Goal: Book appointment/travel/reservation

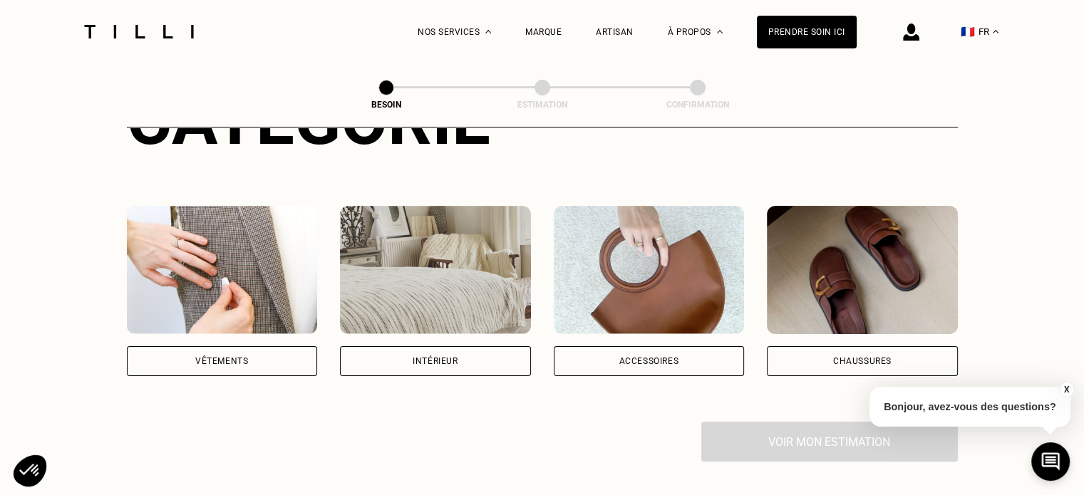
scroll to position [221, 0]
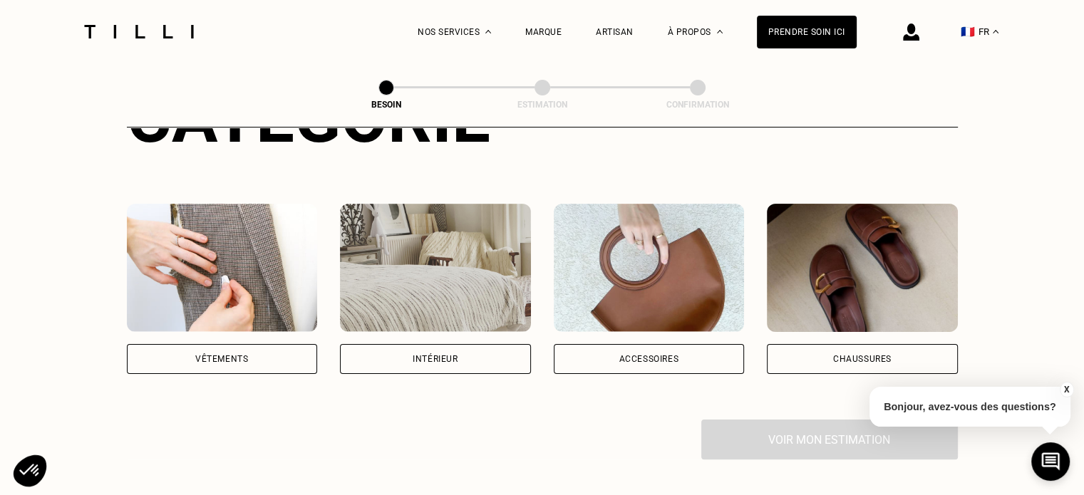
click at [418, 355] on div "Intérieur" at bounding box center [435, 359] width 45 height 9
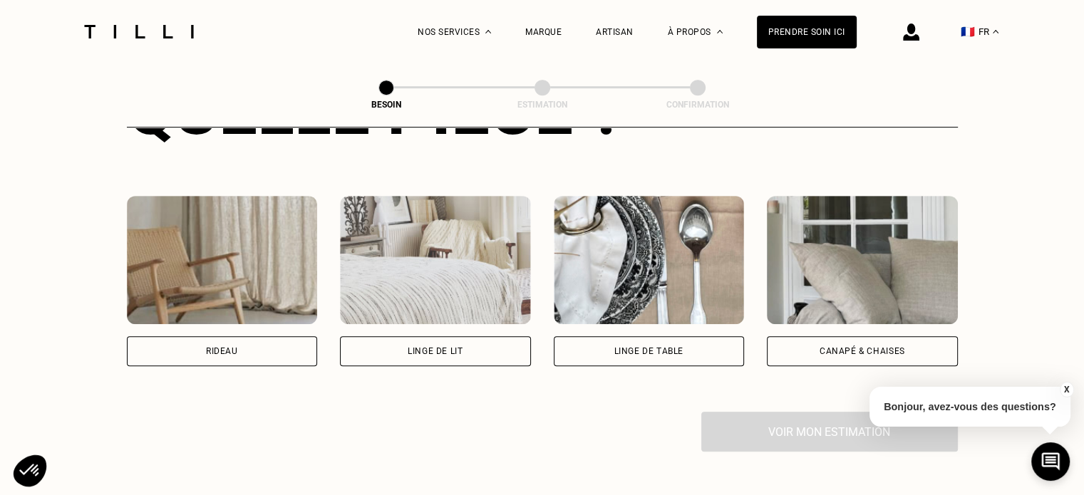
scroll to position [619, 0]
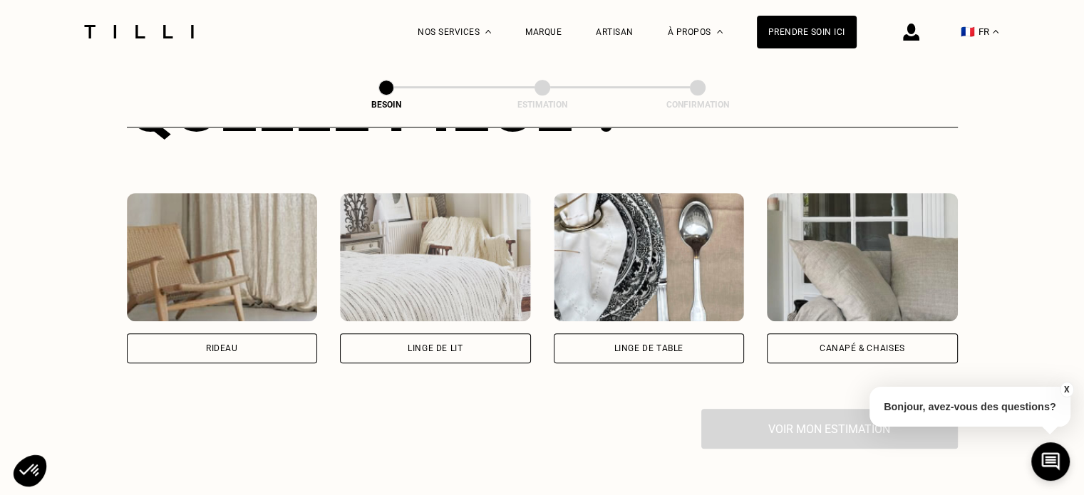
click at [220, 344] on div "Rideau" at bounding box center [222, 348] width 32 height 9
select select "FR"
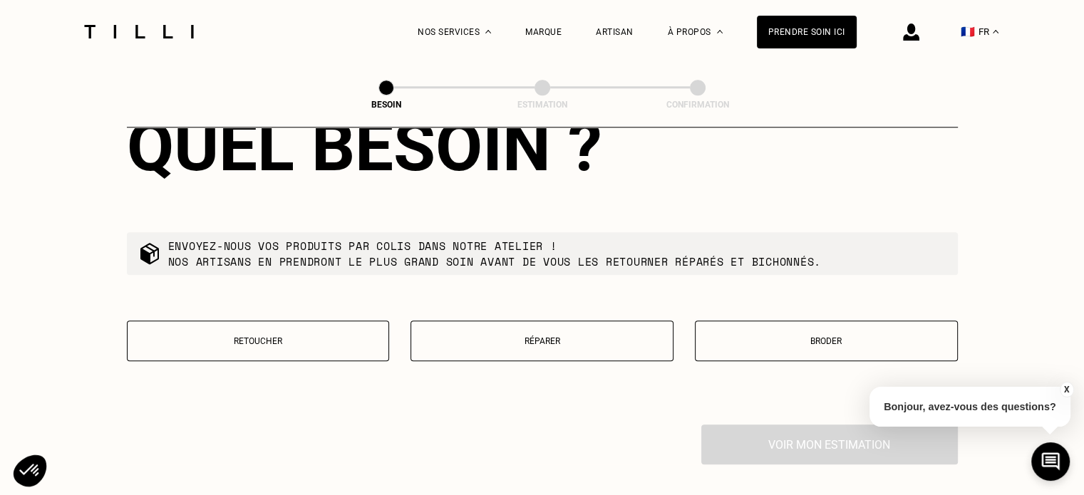
scroll to position [1321, 0]
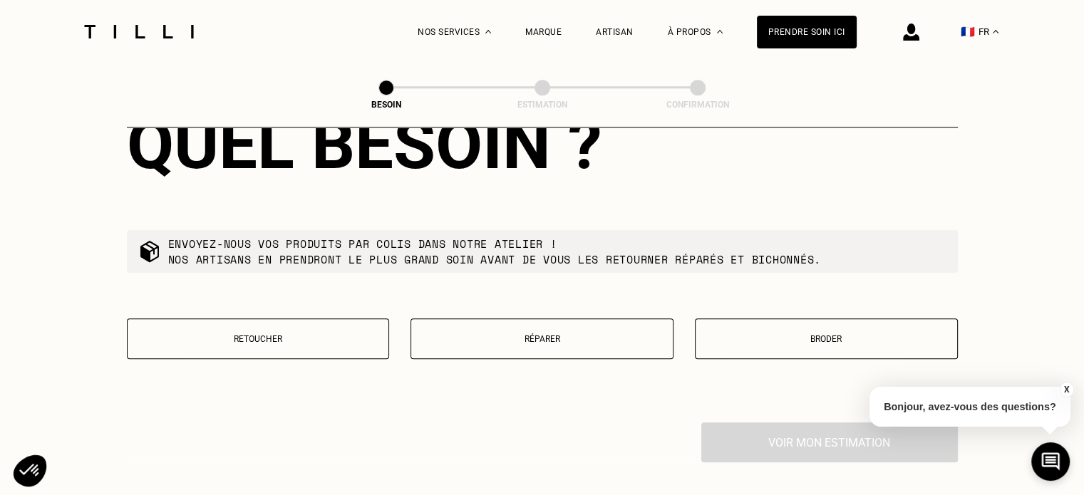
click at [294, 334] on button "Retoucher" at bounding box center [258, 339] width 263 height 41
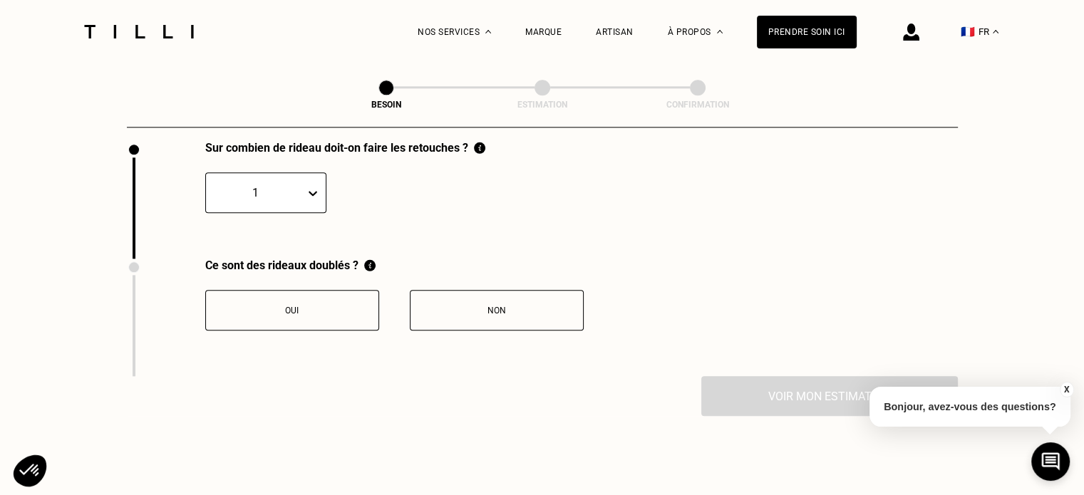
scroll to position [1568, 0]
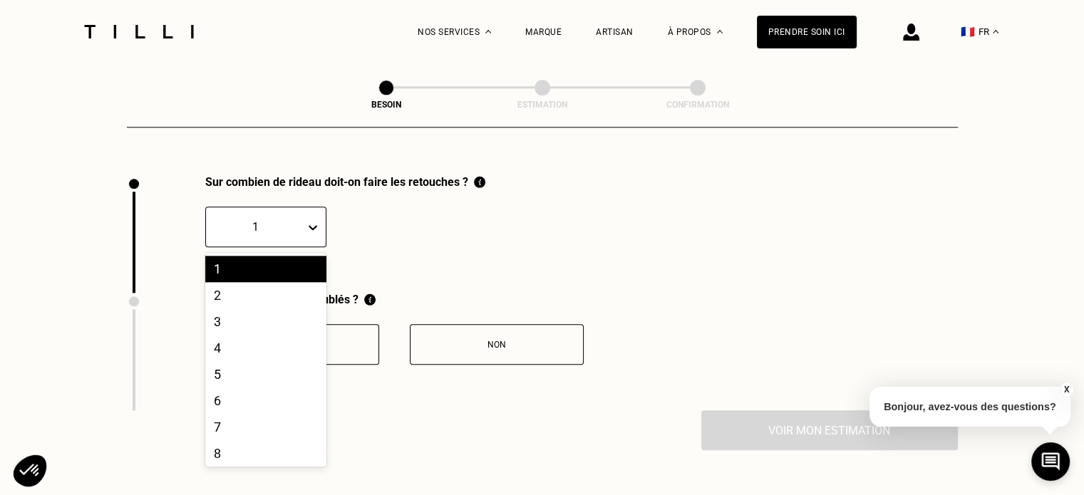
click at [309, 221] on icon at bounding box center [313, 227] width 14 height 14
click at [267, 294] on div "2" at bounding box center [265, 295] width 121 height 26
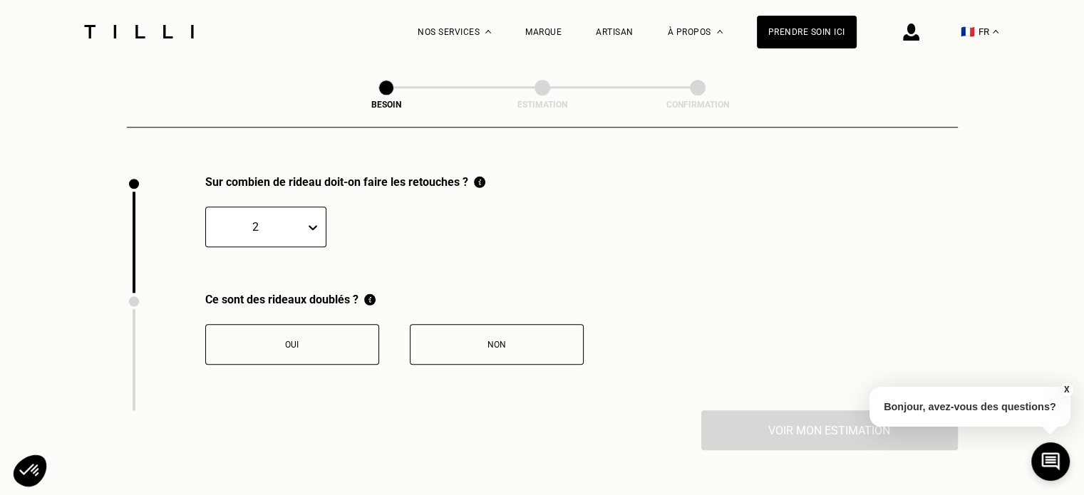
click at [436, 340] on div "Non" at bounding box center [497, 345] width 158 height 10
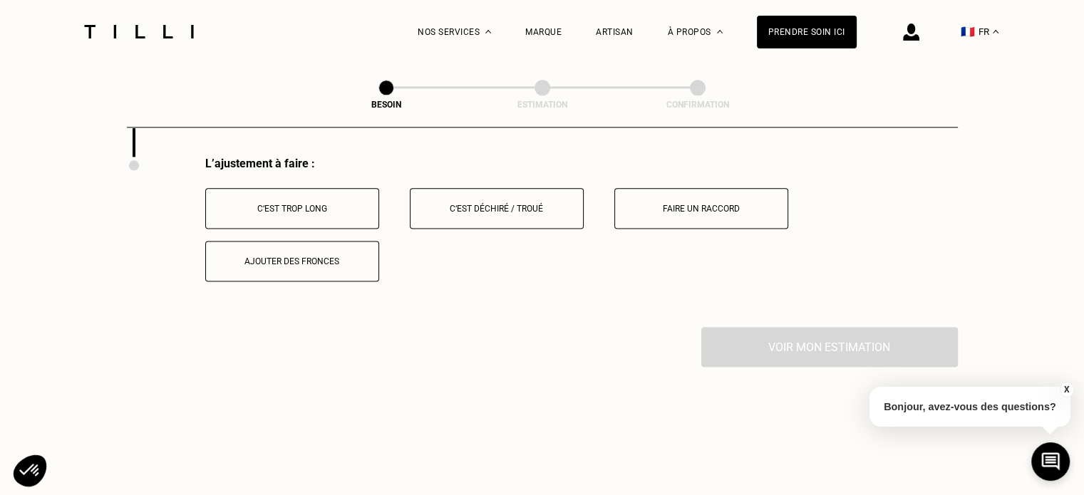
scroll to position [1822, 0]
click at [308, 203] on div "C‘est trop long" at bounding box center [292, 208] width 158 height 10
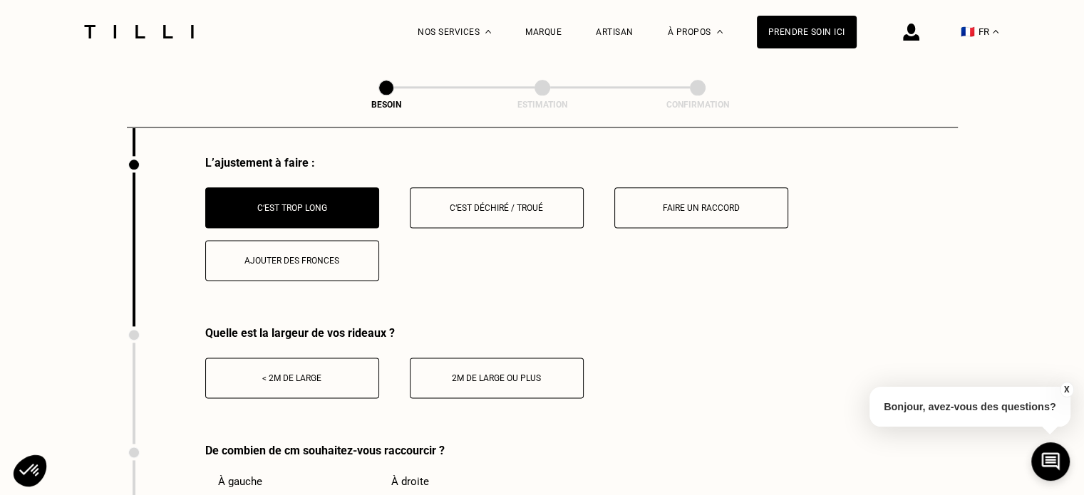
scroll to position [1906, 0]
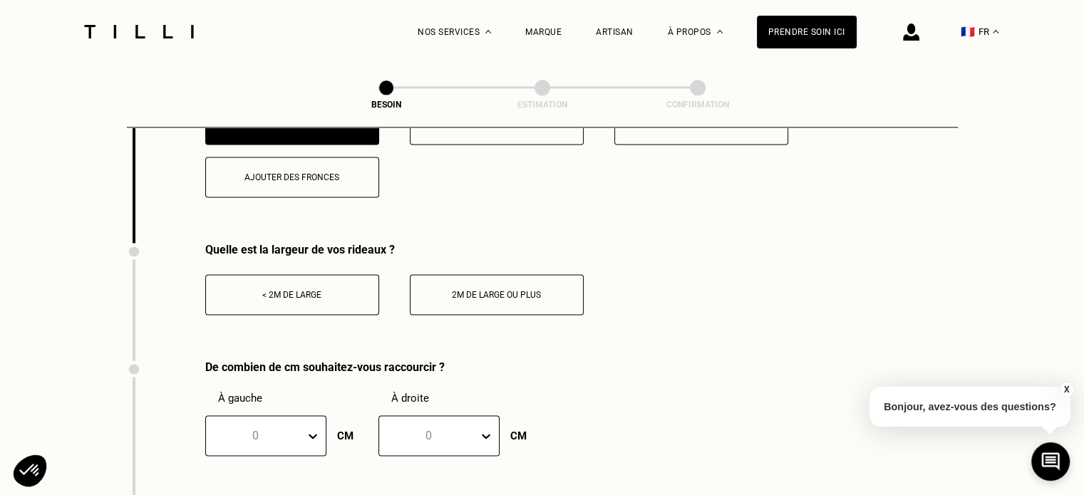
click at [513, 296] on button "2m de large ou plus" at bounding box center [497, 294] width 174 height 41
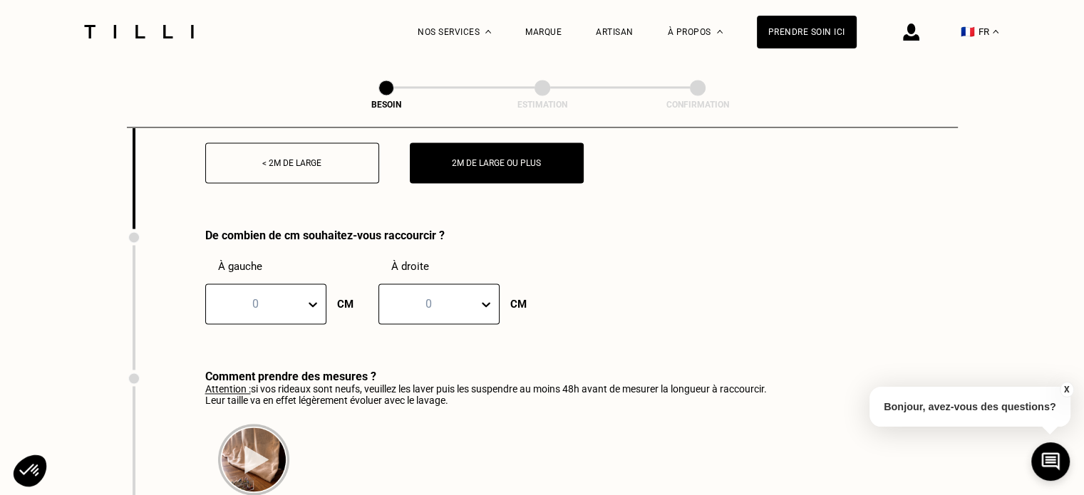
scroll to position [2038, 0]
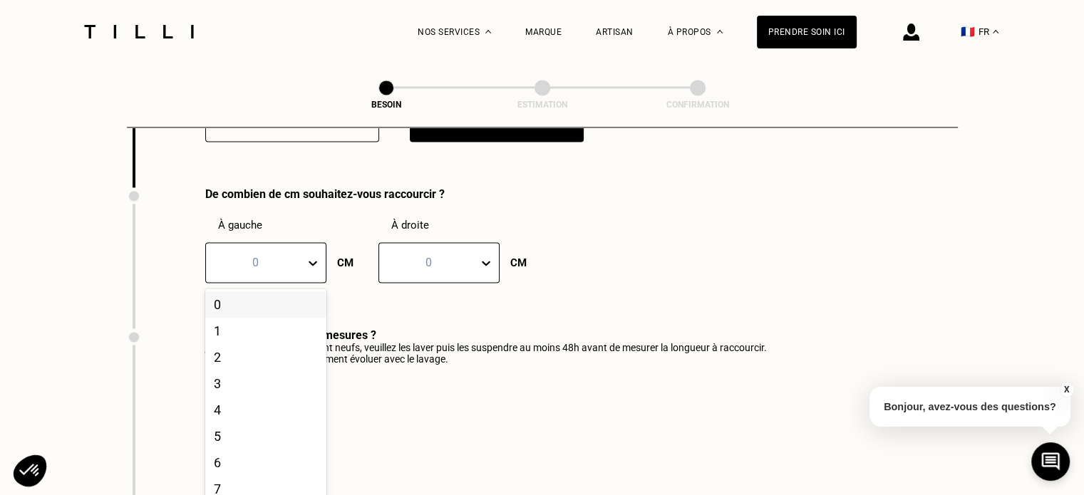
click at [319, 283] on div "101 results available. Use Up and Down to choose options, press Enter to select…" at bounding box center [265, 262] width 121 height 41
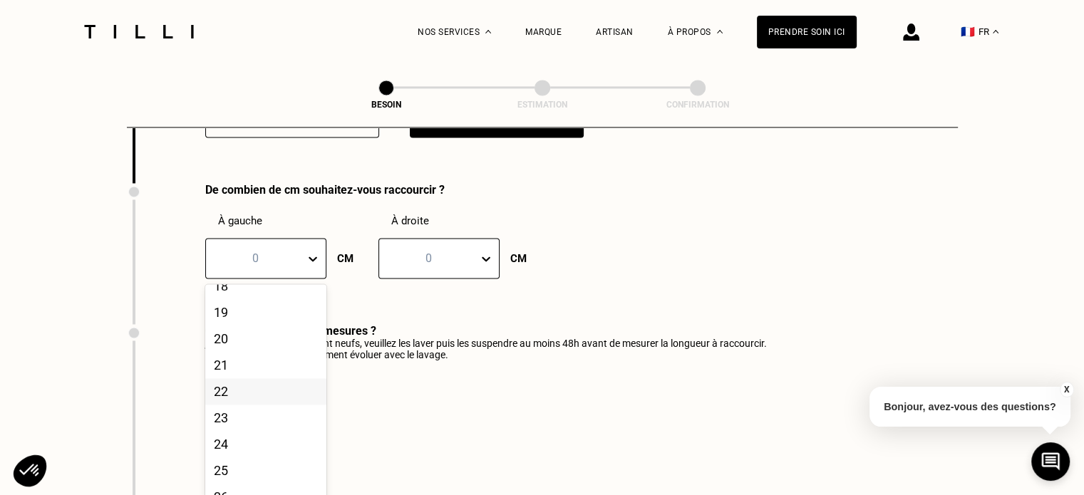
scroll to position [490, 0]
click at [257, 332] on div "20" at bounding box center [265, 338] width 121 height 26
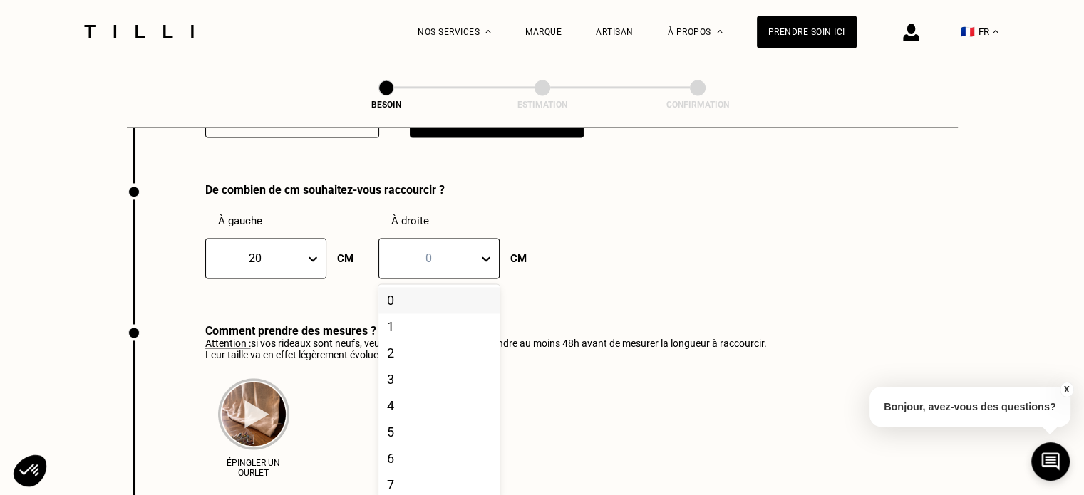
click at [473, 253] on div "0" at bounding box center [428, 258] width 99 height 22
click at [429, 411] on div "20" at bounding box center [438, 413] width 121 height 26
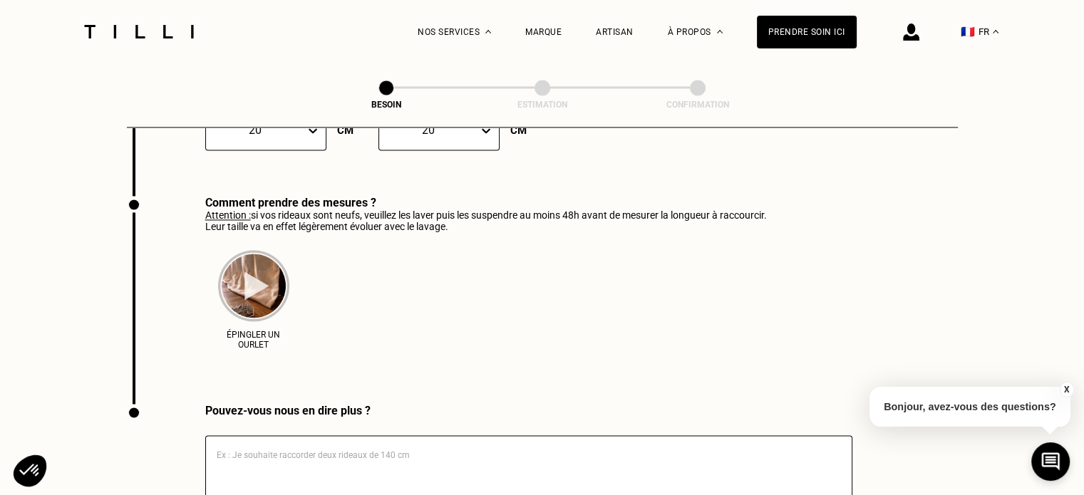
scroll to position [2214, 0]
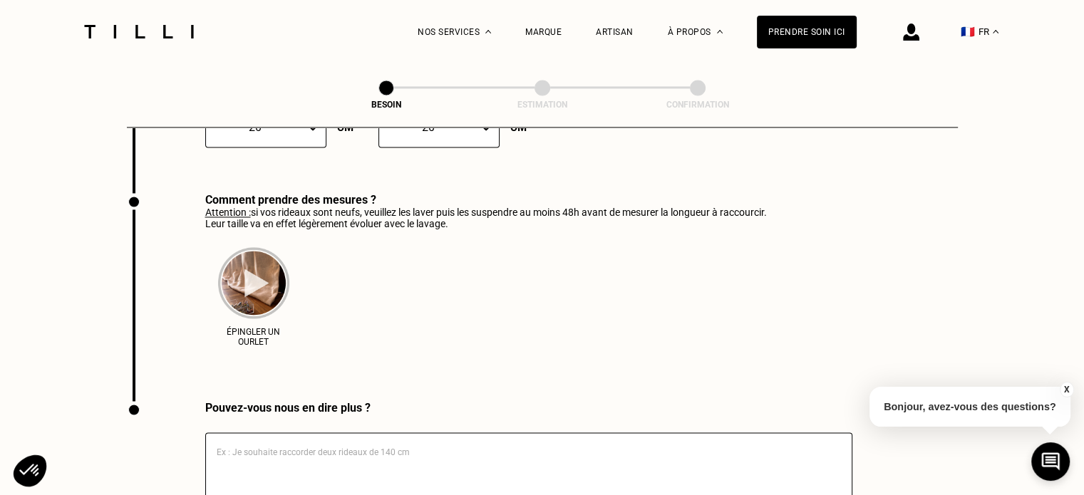
click at [271, 294] on img at bounding box center [253, 282] width 71 height 71
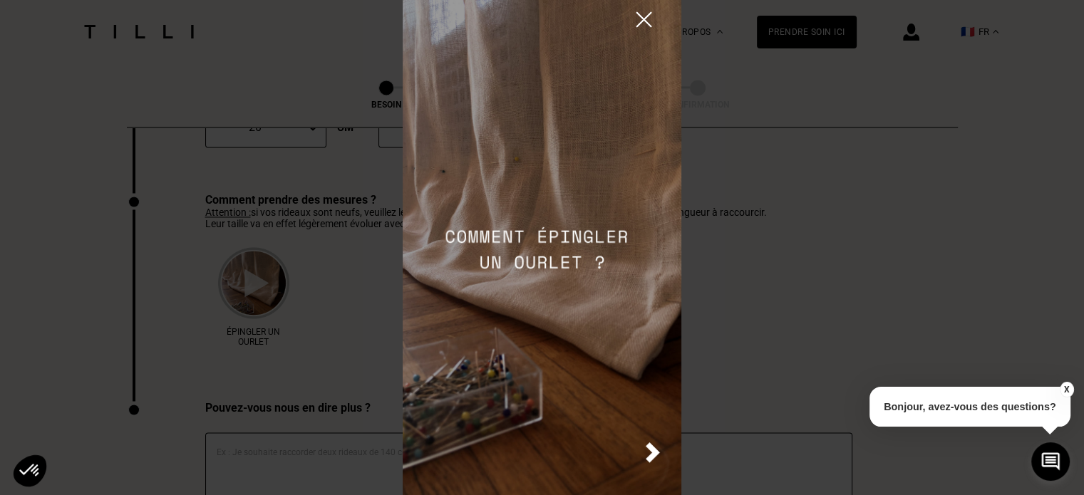
click at [644, 447] on img at bounding box center [542, 247] width 279 height 495
click at [650, 453] on img at bounding box center [653, 453] width 14 height 21
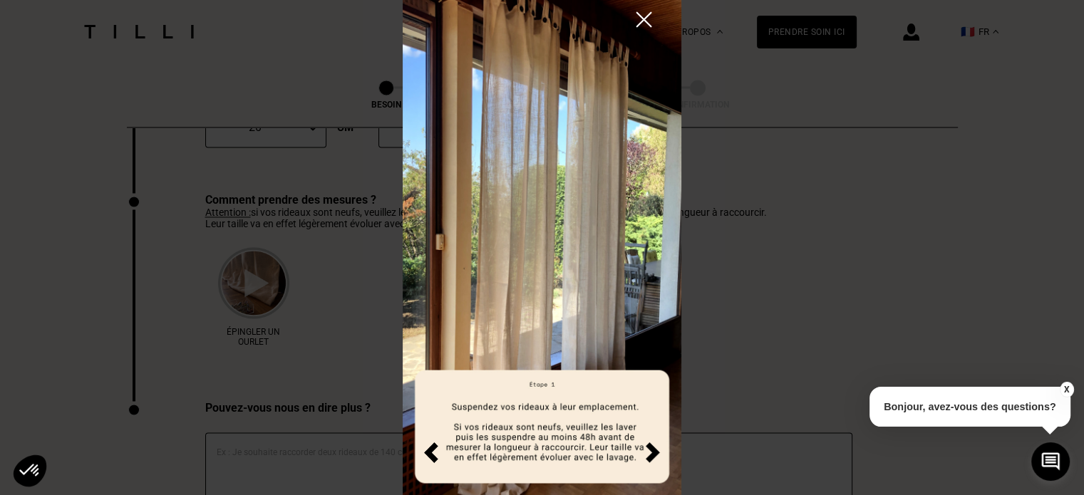
click at [650, 453] on img at bounding box center [653, 453] width 14 height 21
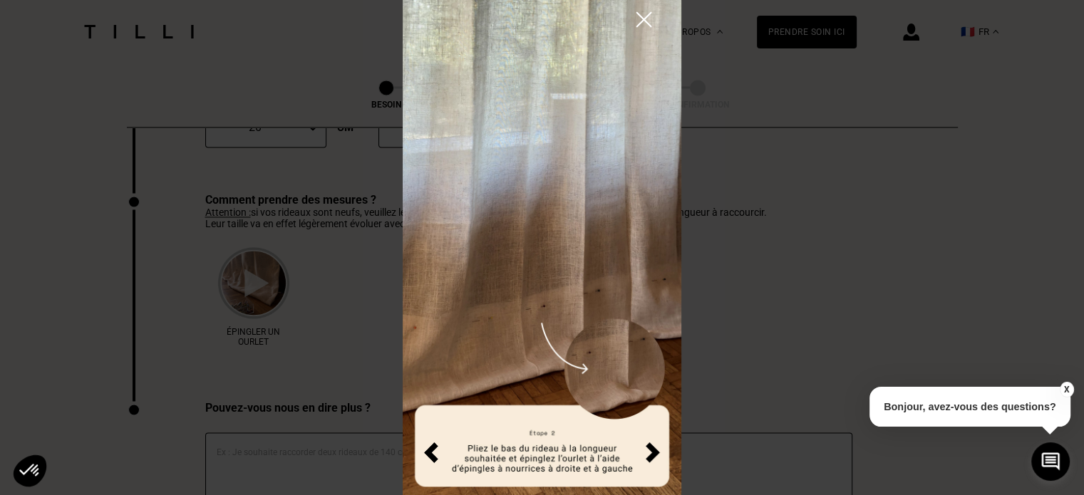
click at [650, 453] on img at bounding box center [653, 453] width 14 height 21
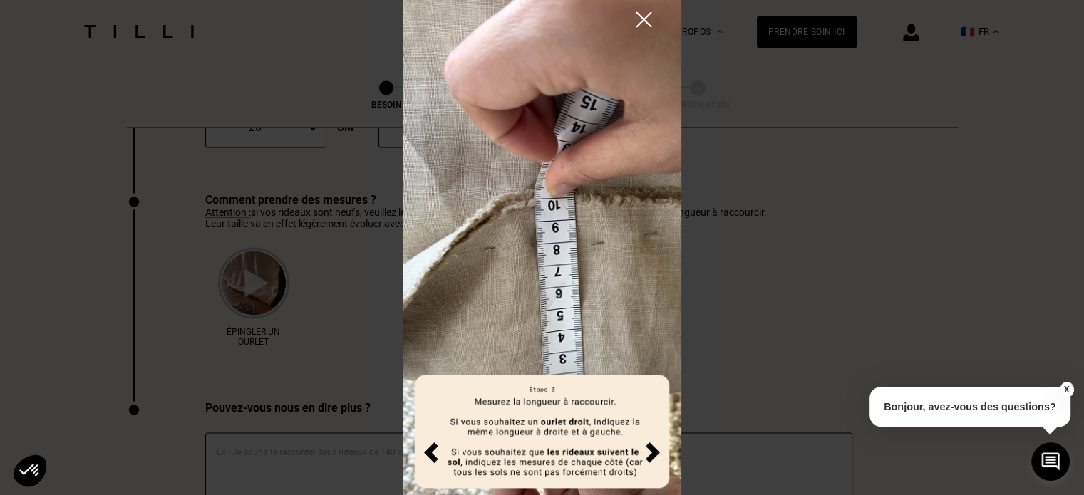
click at [428, 455] on img at bounding box center [431, 453] width 14 height 21
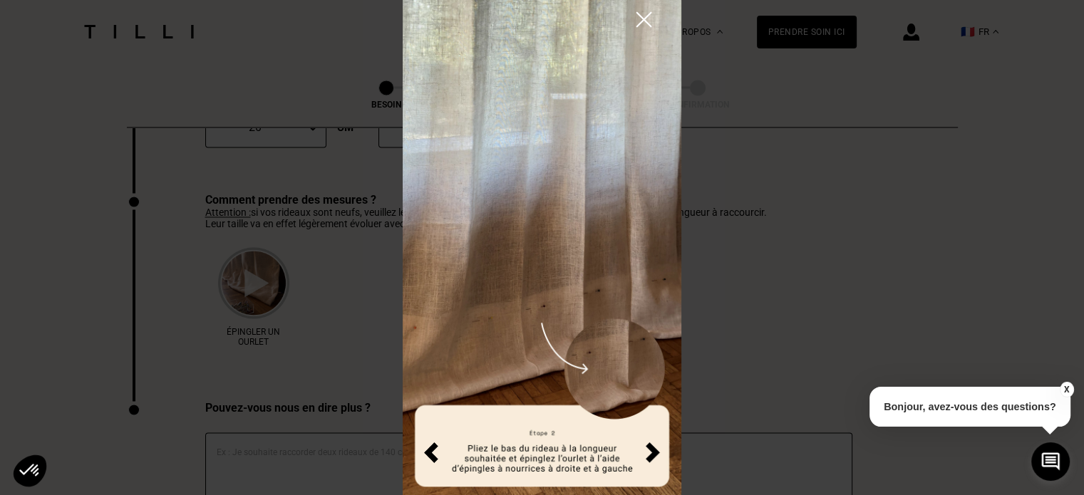
click at [651, 450] on img at bounding box center [653, 453] width 14 height 21
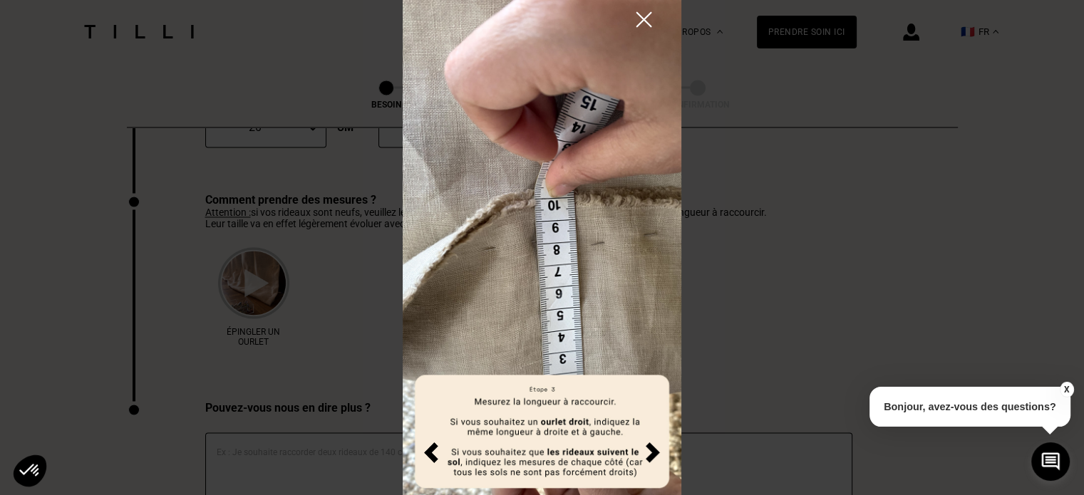
click at [653, 453] on img at bounding box center [653, 453] width 14 height 21
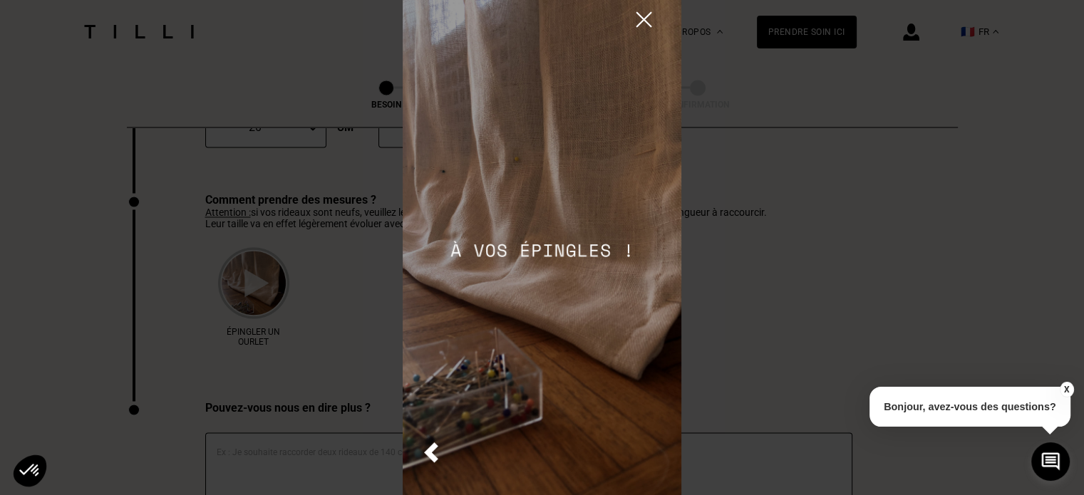
click at [653, 453] on img at bounding box center [542, 247] width 279 height 495
click at [640, 33] on img at bounding box center [542, 247] width 279 height 495
click at [640, 29] on img at bounding box center [643, 19] width 25 height 25
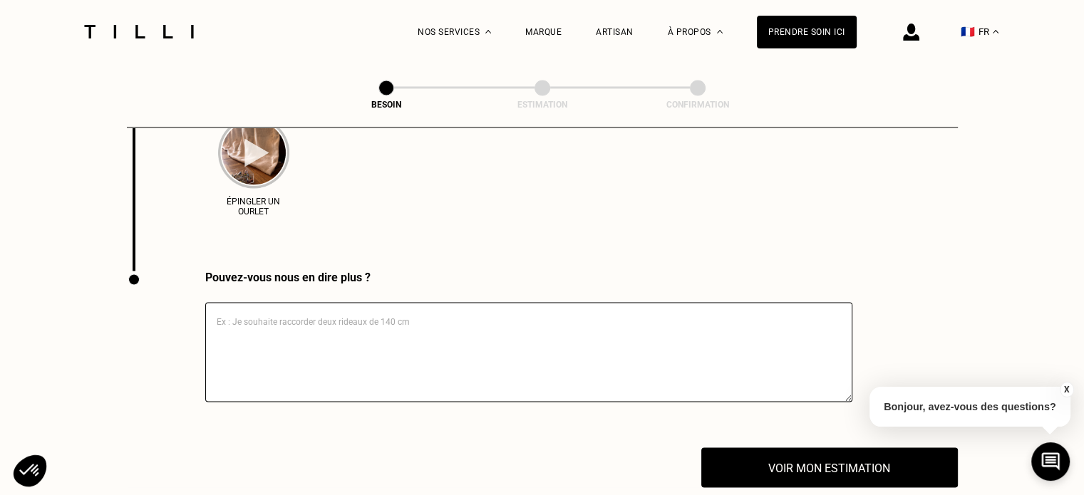
scroll to position [2344, 0]
click at [453, 319] on textarea at bounding box center [528, 353] width 647 height 100
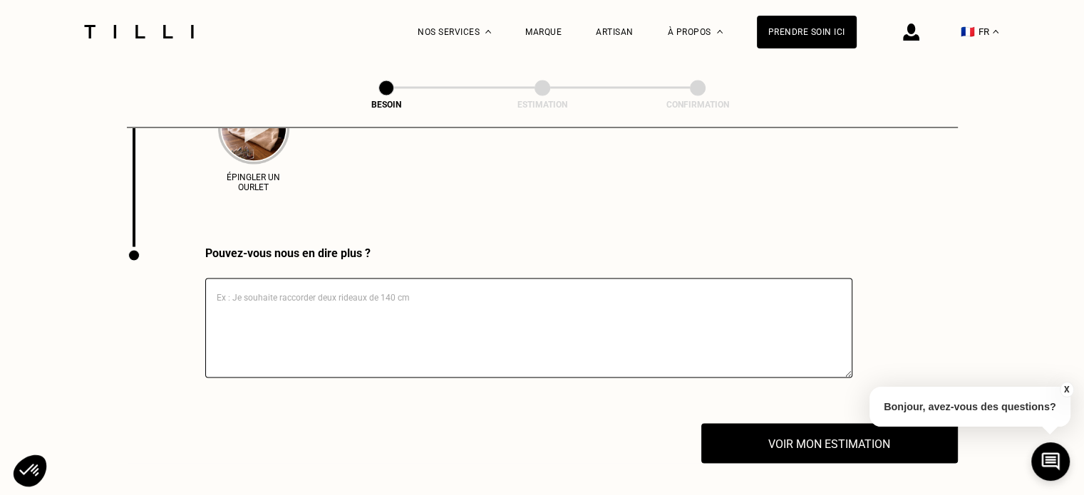
scroll to position [2405, 0]
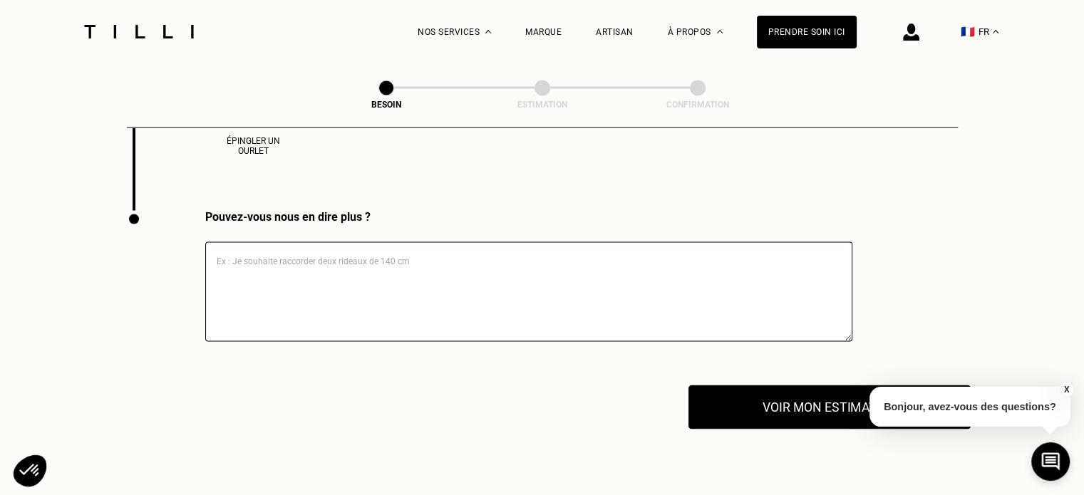
click at [810, 408] on button "Voir mon estimation" at bounding box center [829, 407] width 282 height 44
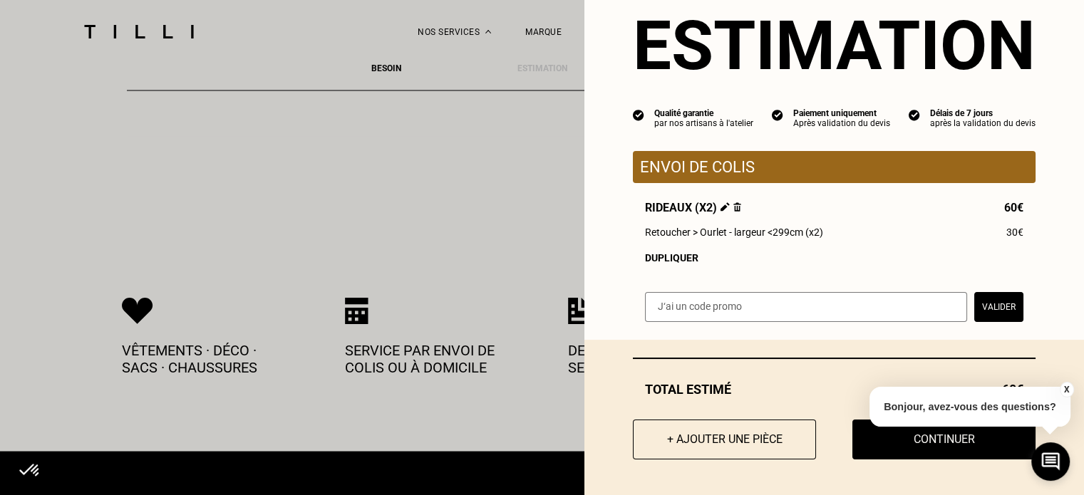
scroll to position [2697, 0]
